Goal: Use online tool/utility: Utilize a website feature to perform a specific function

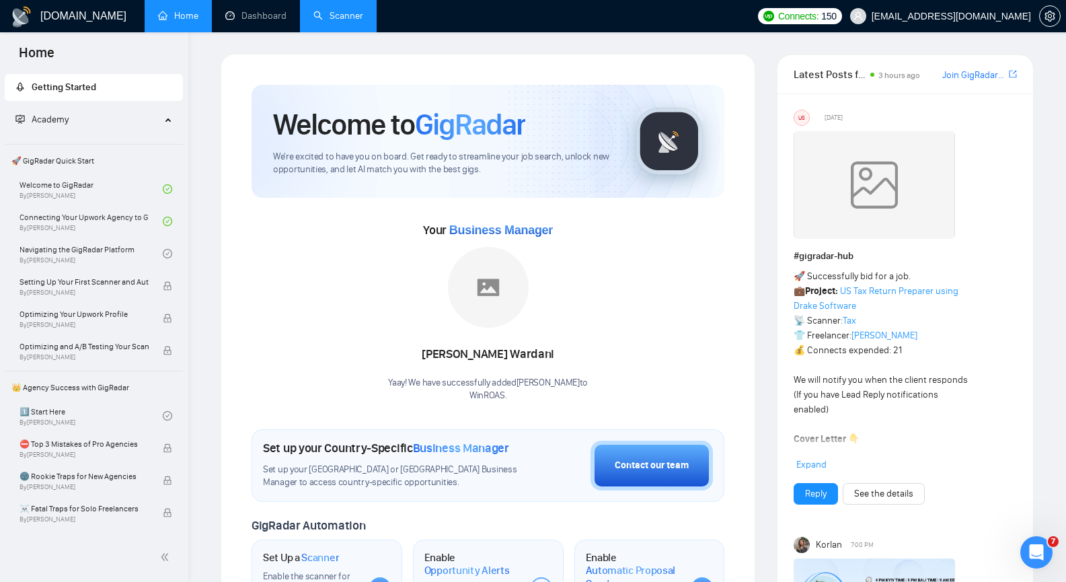
click at [334, 10] on link "Scanner" at bounding box center [338, 15] width 50 height 11
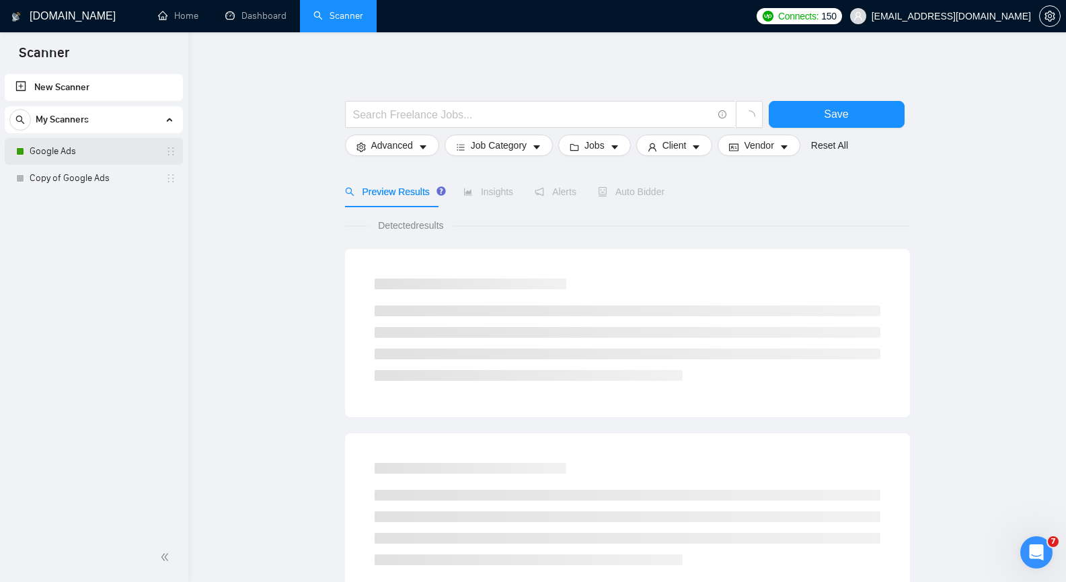
click at [107, 139] on link "Google Ads" at bounding box center [94, 151] width 128 height 27
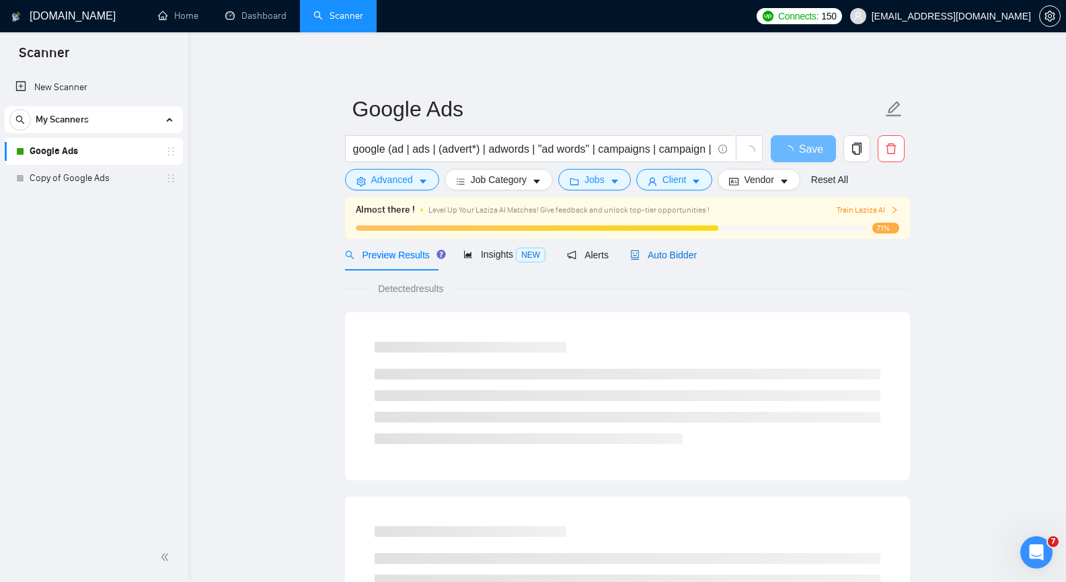
click at [657, 247] on div "Auto Bidder" at bounding box center [663, 254] width 67 height 15
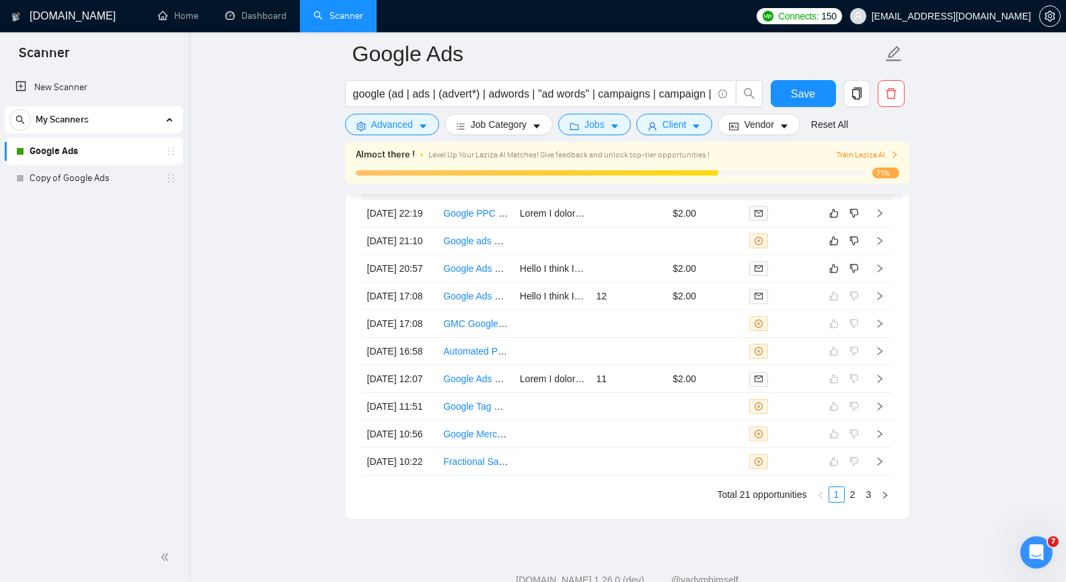
scroll to position [3427, 0]
